Goal: Book appointment/travel/reservation

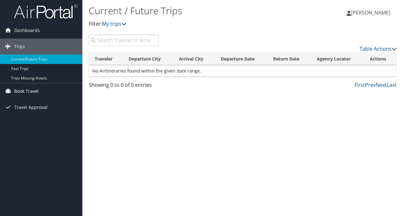
click at [32, 92] on span "Book Travel" at bounding box center [26, 91] width 24 height 16
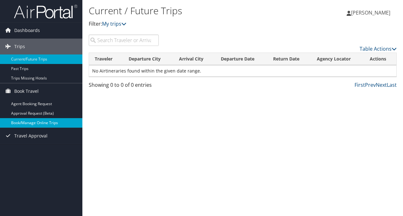
click at [39, 122] on link "Book/Manage Online Trips" at bounding box center [41, 122] width 82 height 9
